Goal: Complete application form

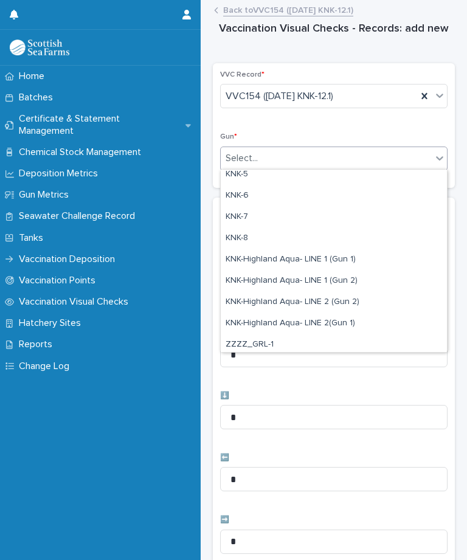
scroll to position [318, 0]
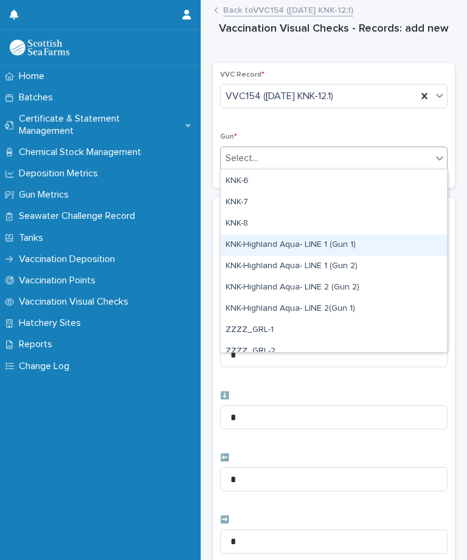
click at [339, 242] on div "KNK-Highland Aqua- LINE 1 (Gun 1)" at bounding box center [334, 245] width 226 height 21
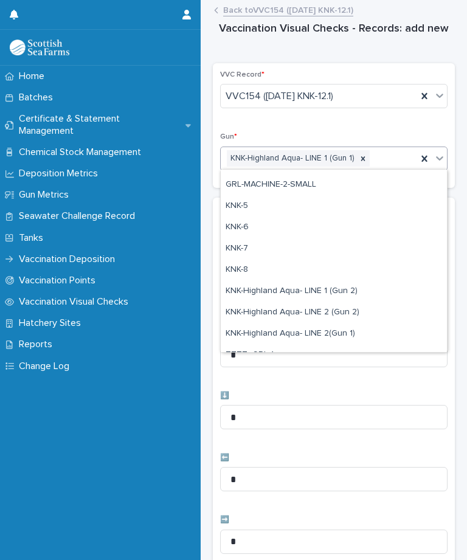
scroll to position [278, 0]
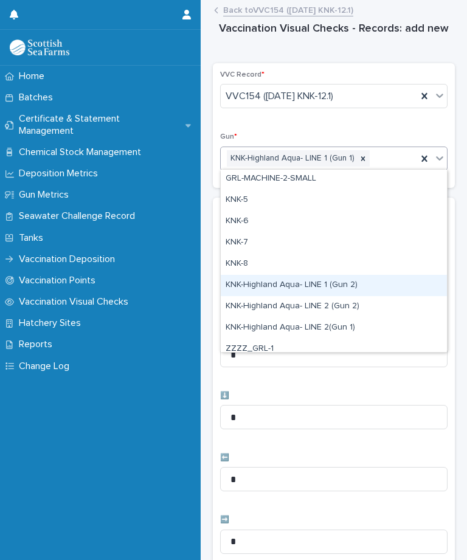
click at [322, 286] on div "KNK-Highland Aqua- LINE 1 (Gun 2)" at bounding box center [334, 285] width 226 height 21
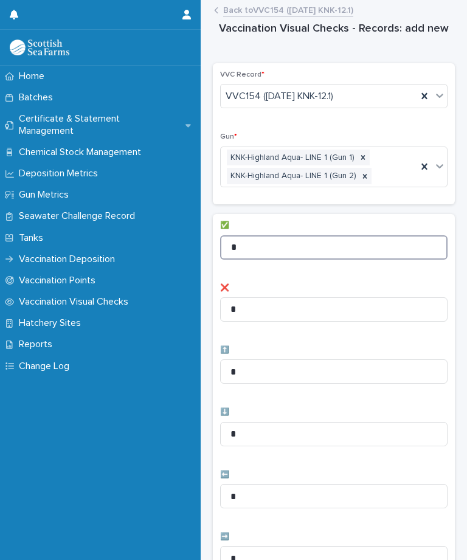
click at [287, 237] on input "*" at bounding box center [333, 247] width 227 height 24
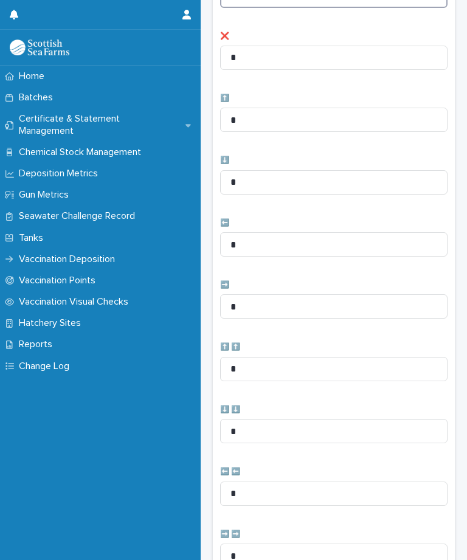
scroll to position [284, 0]
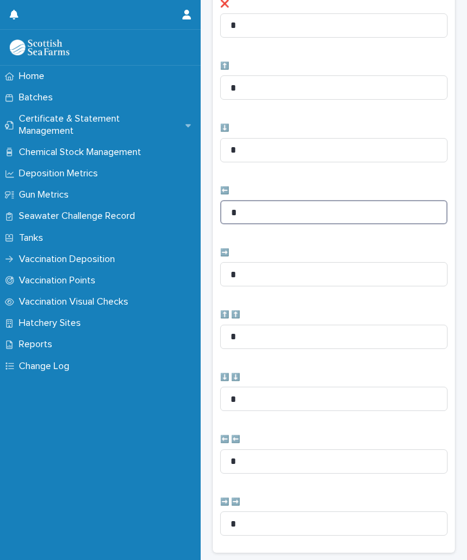
click at [278, 213] on input "*" at bounding box center [333, 212] width 227 height 24
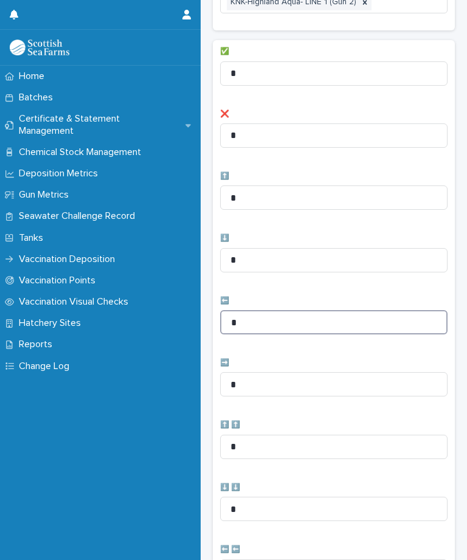
scroll to position [168, 0]
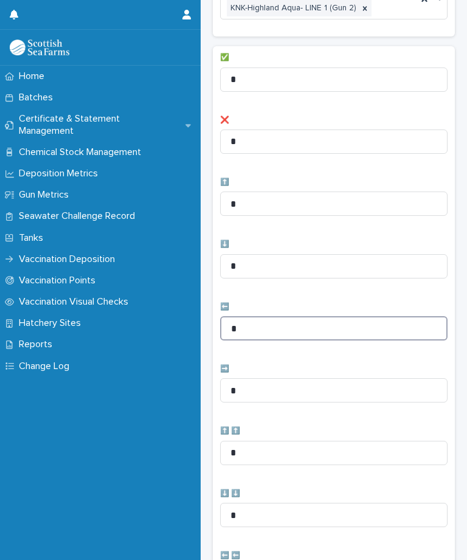
type input "*"
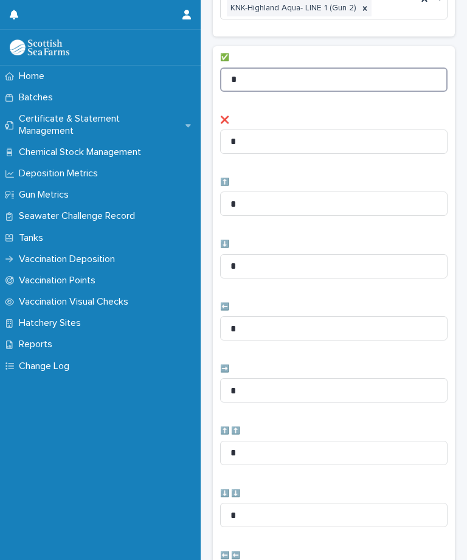
click at [289, 75] on input "*" at bounding box center [333, 79] width 227 height 24
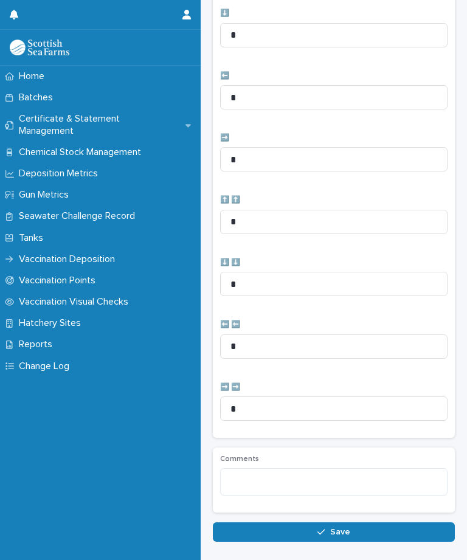
scroll to position [398, 0]
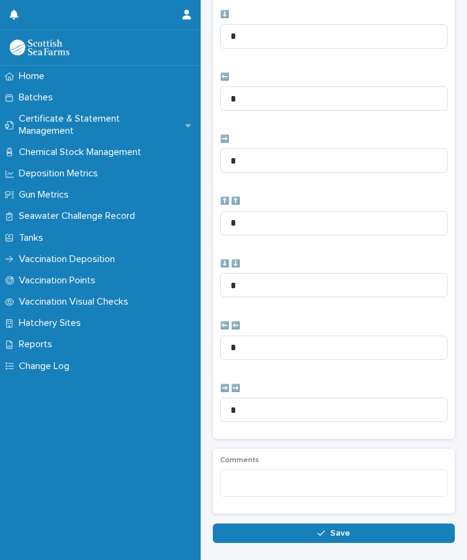
type input "**"
click at [364, 531] on button "Save" at bounding box center [334, 532] width 242 height 19
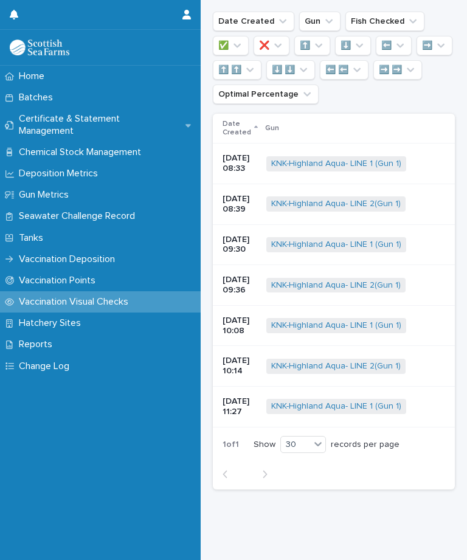
scroll to position [0, 0]
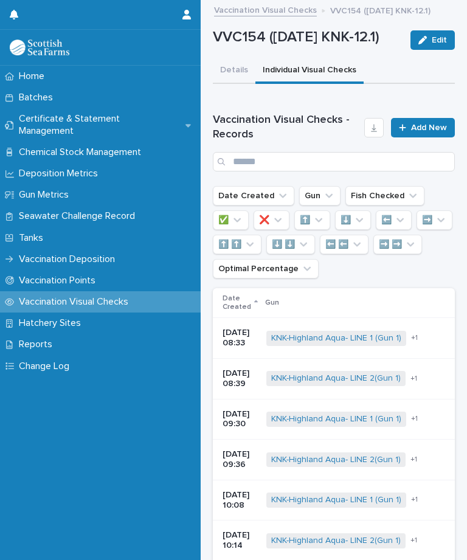
click at [433, 132] on span "Add New" at bounding box center [429, 127] width 36 height 9
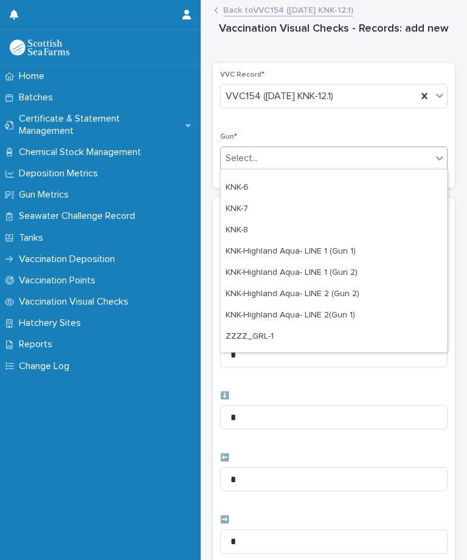
scroll to position [315, 0]
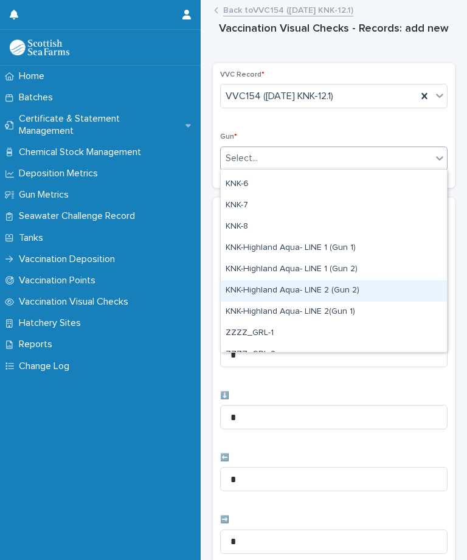
click at [340, 286] on div "KNK-Highland Aqua- LINE 2 (Gun 2)" at bounding box center [334, 290] width 226 height 21
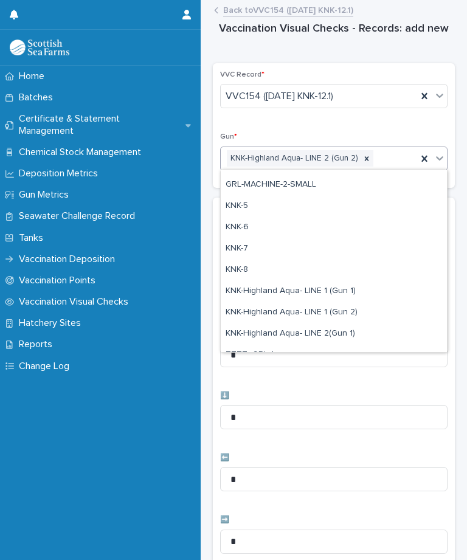
scroll to position [284, 0]
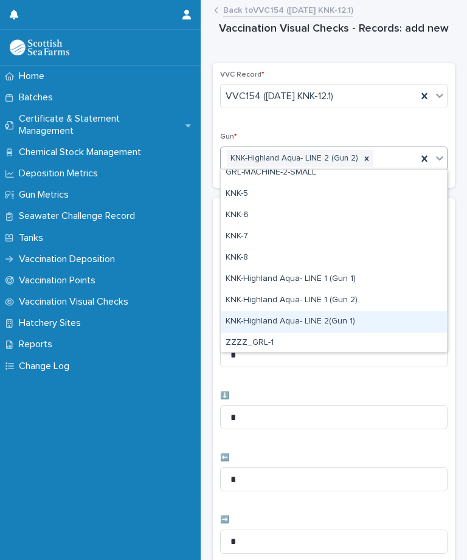
click at [345, 323] on div "KNK-Highland Aqua- LINE 2(Gun 1)" at bounding box center [334, 321] width 226 height 21
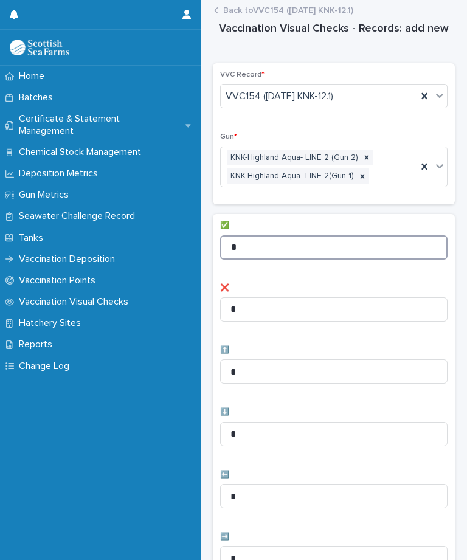
click at [291, 241] on input "*" at bounding box center [333, 247] width 227 height 24
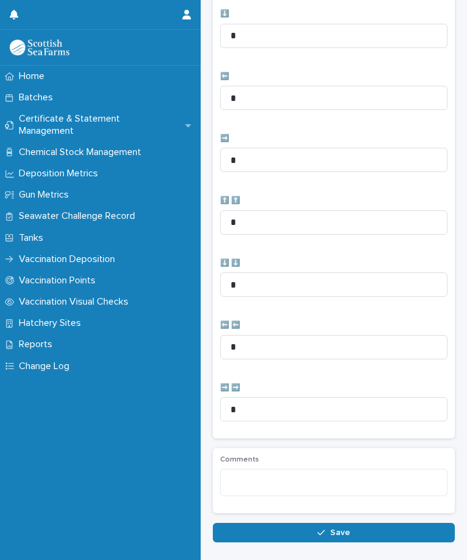
scroll to position [398, 0]
type input "**"
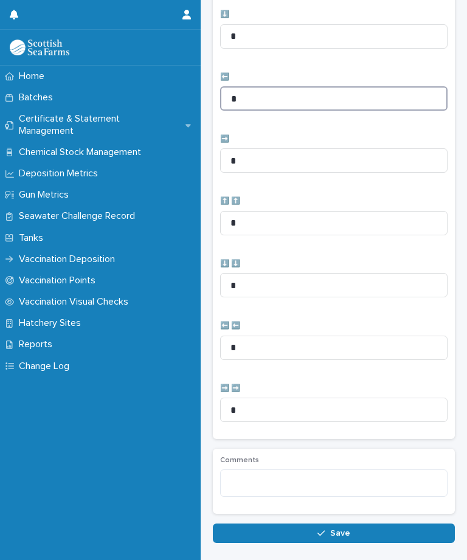
click at [278, 86] on input "*" at bounding box center [333, 98] width 227 height 24
click at [291, 87] on input "*" at bounding box center [333, 98] width 227 height 24
click at [263, 96] on input "*" at bounding box center [333, 98] width 227 height 24
type input "*"
click at [335, 529] on span "Save" at bounding box center [340, 533] width 20 height 9
